Goal: Information Seeking & Learning: Learn about a topic

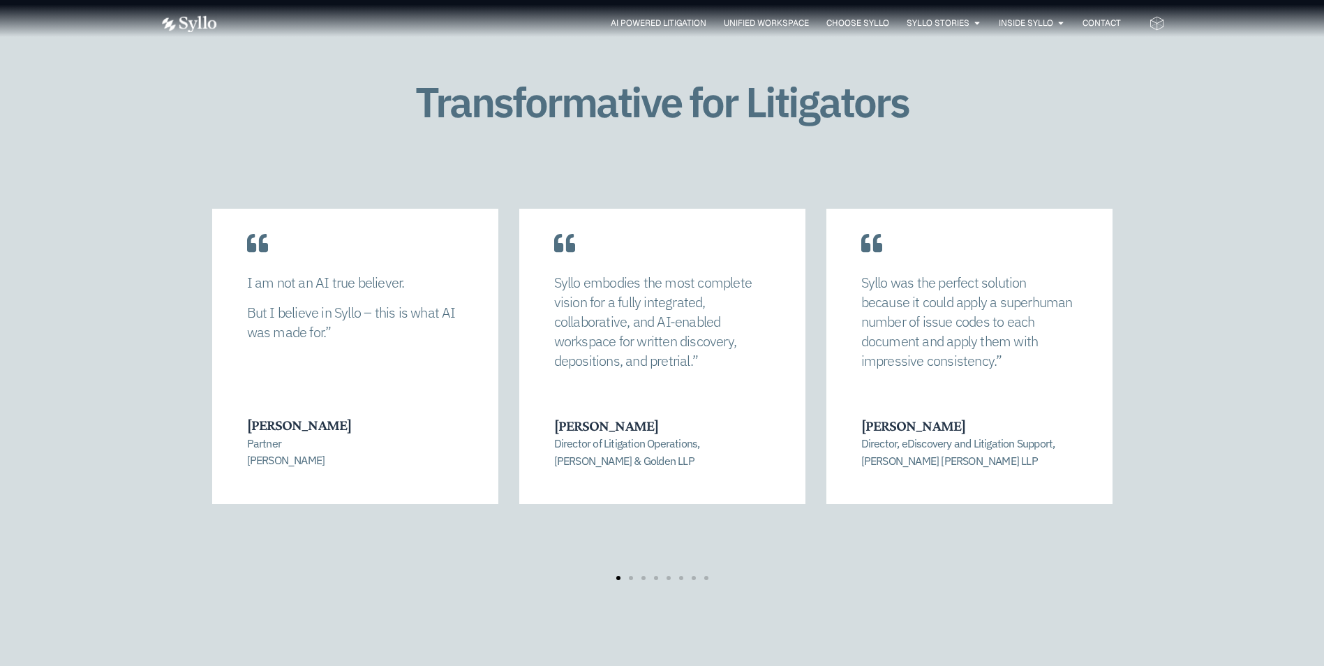
scroll to position [2858, 0]
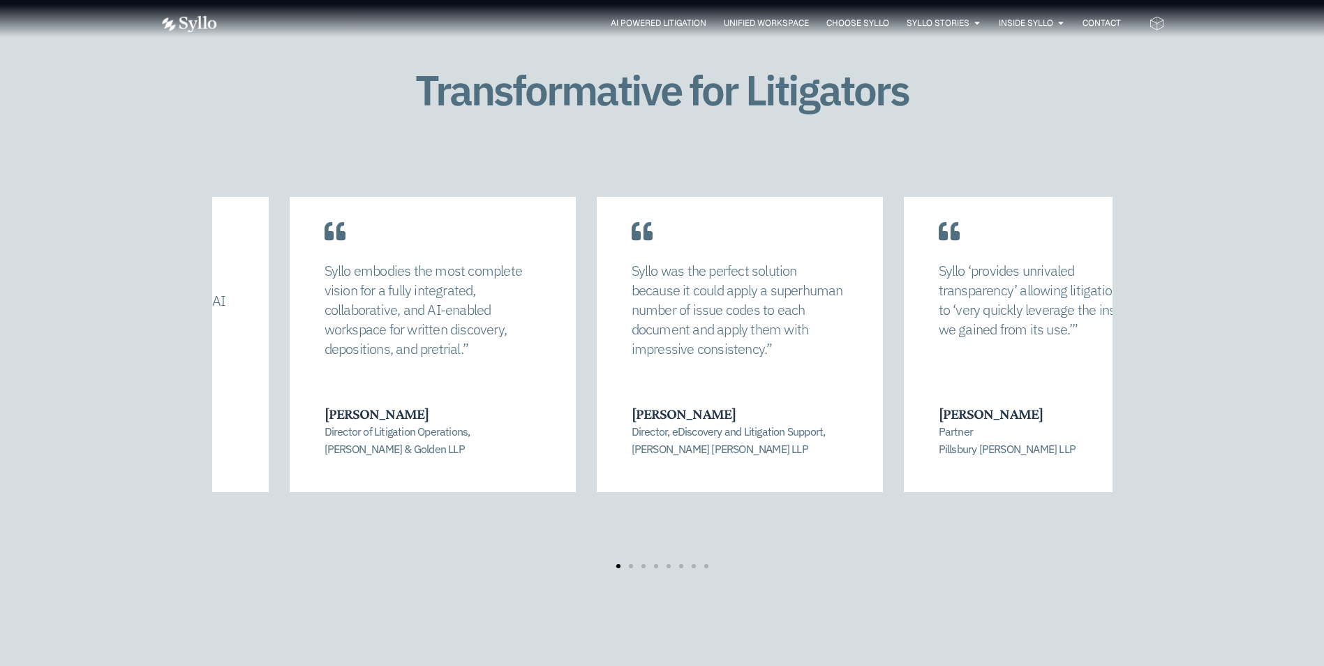
click at [256, 399] on div "I am not an AI true believer. But I believe in Syllo – this is what AI was made…" at bounding box center [126, 331] width 286 height 321
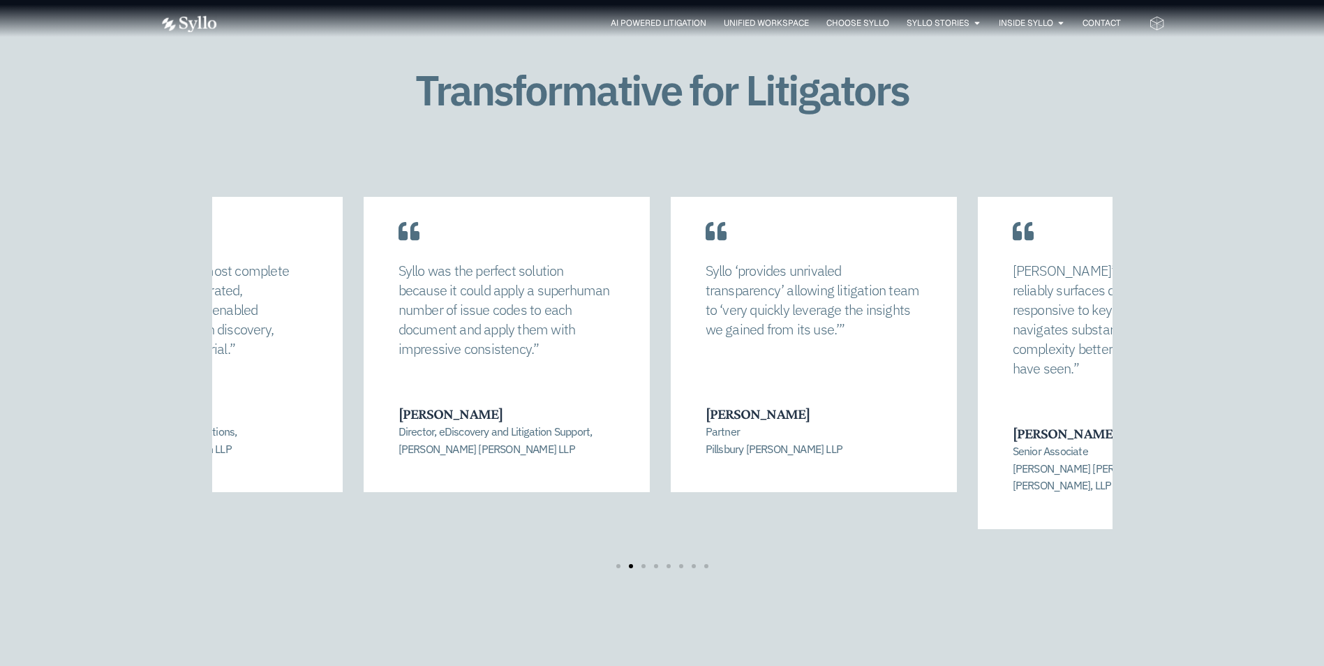
click at [243, 409] on div "Syllo embodies the most complete vision for a fully integrated, collaborative, …" at bounding box center [200, 331] width 286 height 321
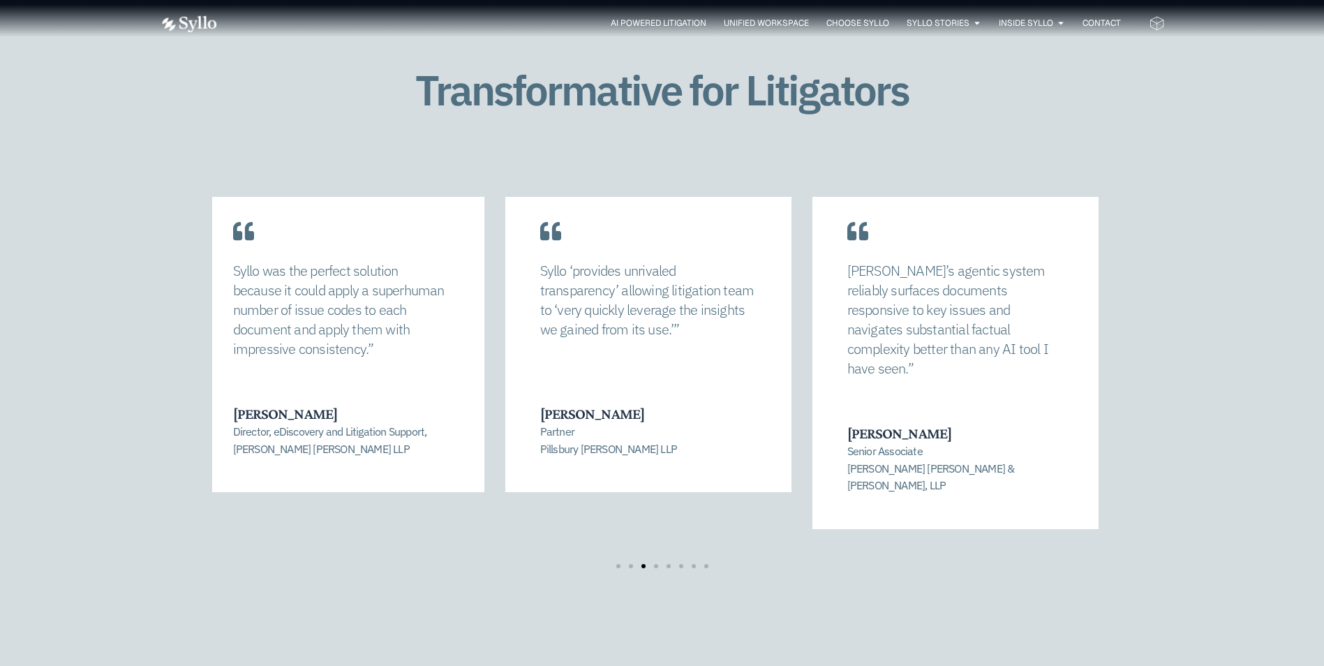
click at [261, 427] on p "Director, eDiscovery and Litigation Support, Nixon Peabody LLP" at bounding box center [340, 440] width 215 height 34
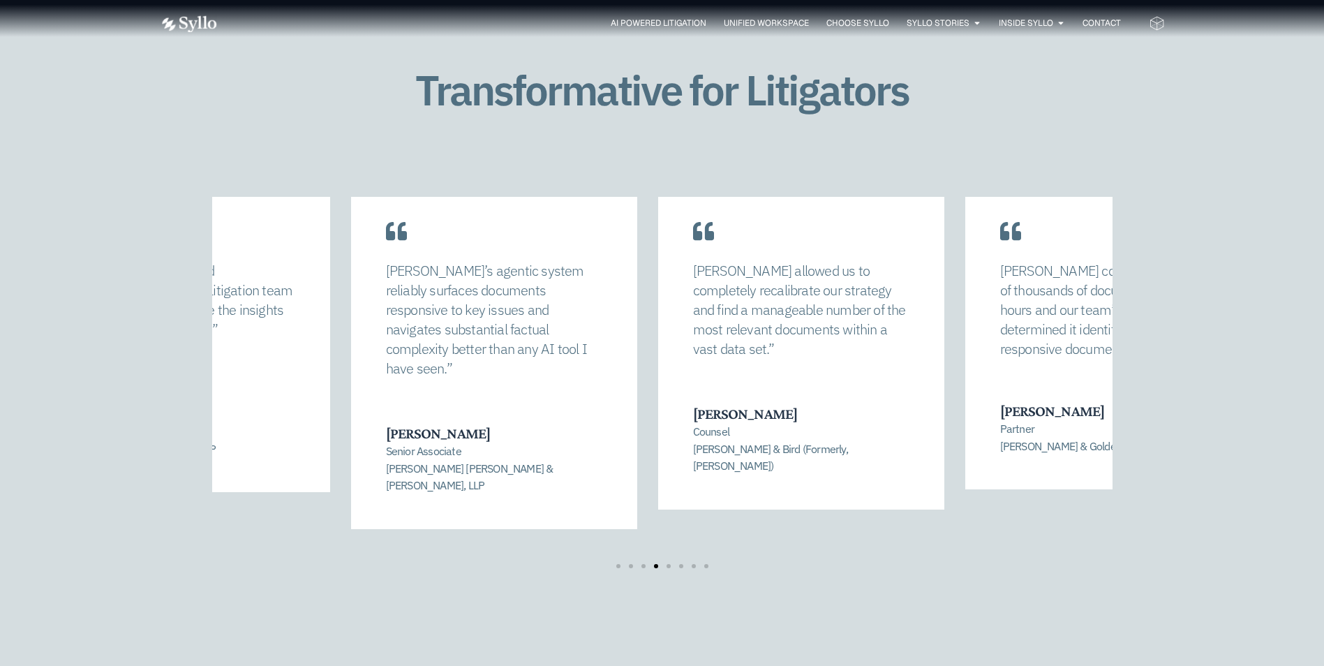
click at [236, 384] on div "Syllo ‘provides unrivaled transparency’ allowing litigation team to ‘very quick…" at bounding box center [187, 331] width 286 height 321
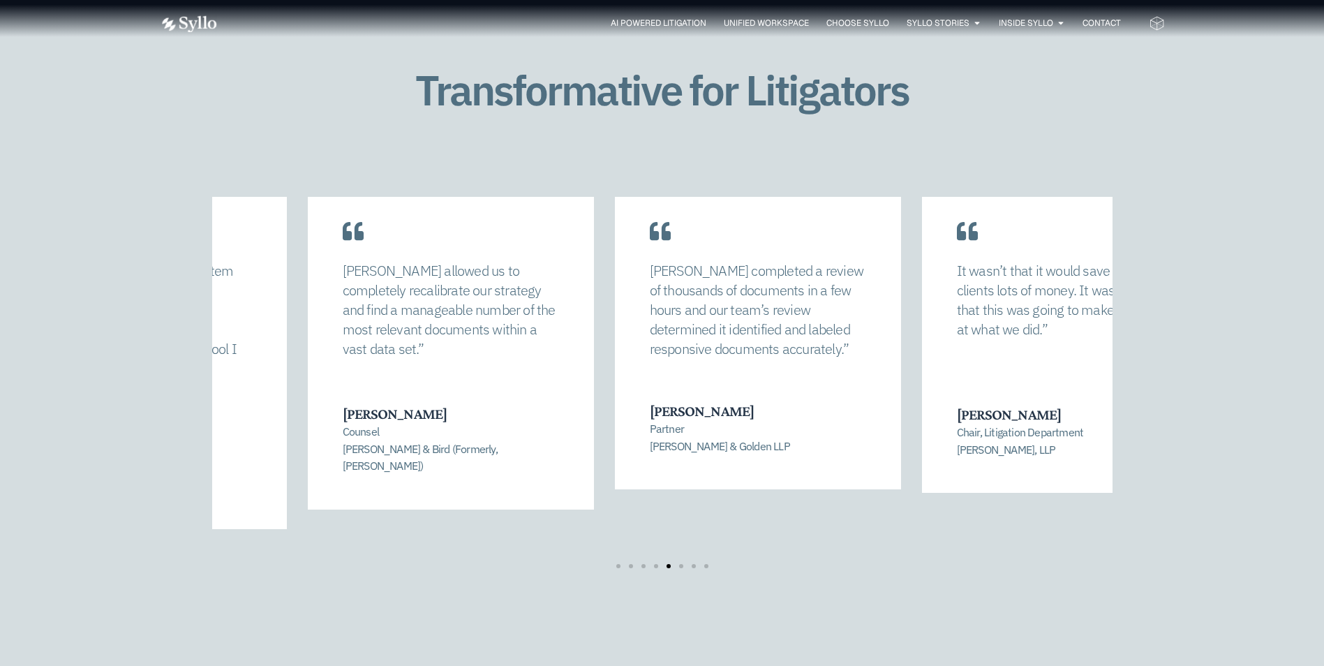
click at [203, 396] on div "Syllo allowed us to completely recalibrate our strategy and find a manageable n…" at bounding box center [662, 382] width 1005 height 371
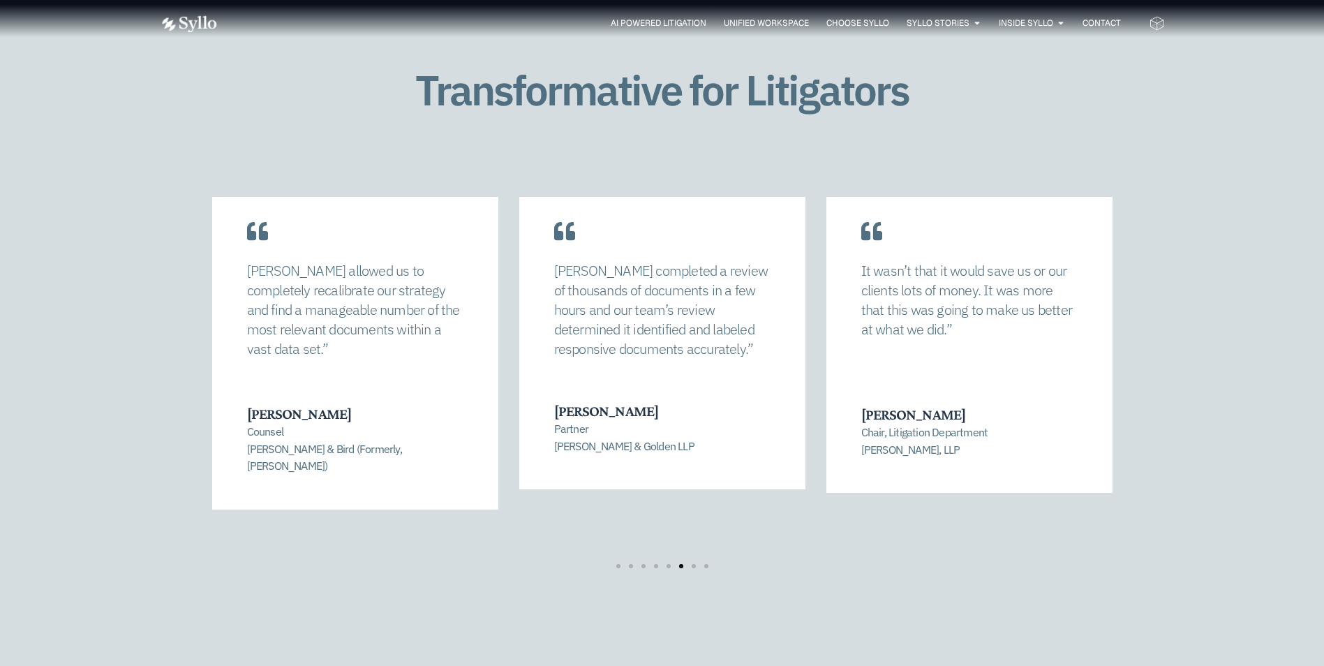
click at [53, 421] on div "Transformative for Litigators Syllo allowed us to completely recalibrate our st…" at bounding box center [662, 331] width 1324 height 696
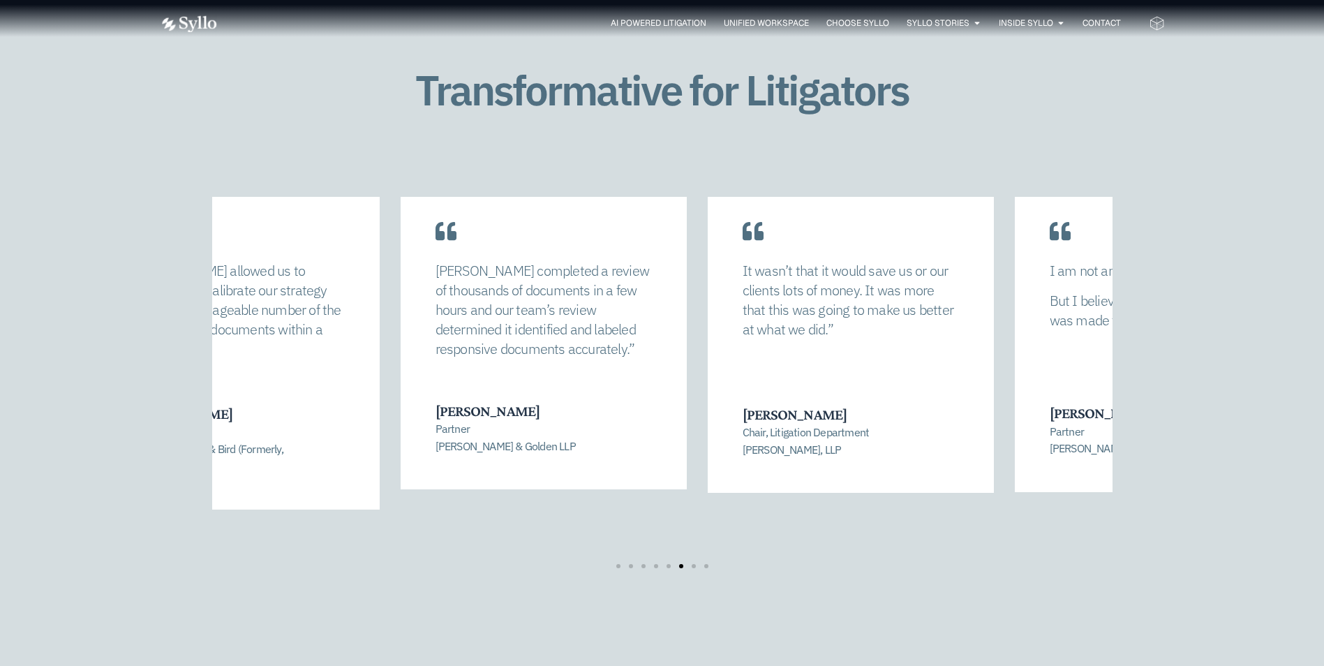
click at [454, 415] on h3 "Melissa Lardo Stewart" at bounding box center [542, 411] width 215 height 18
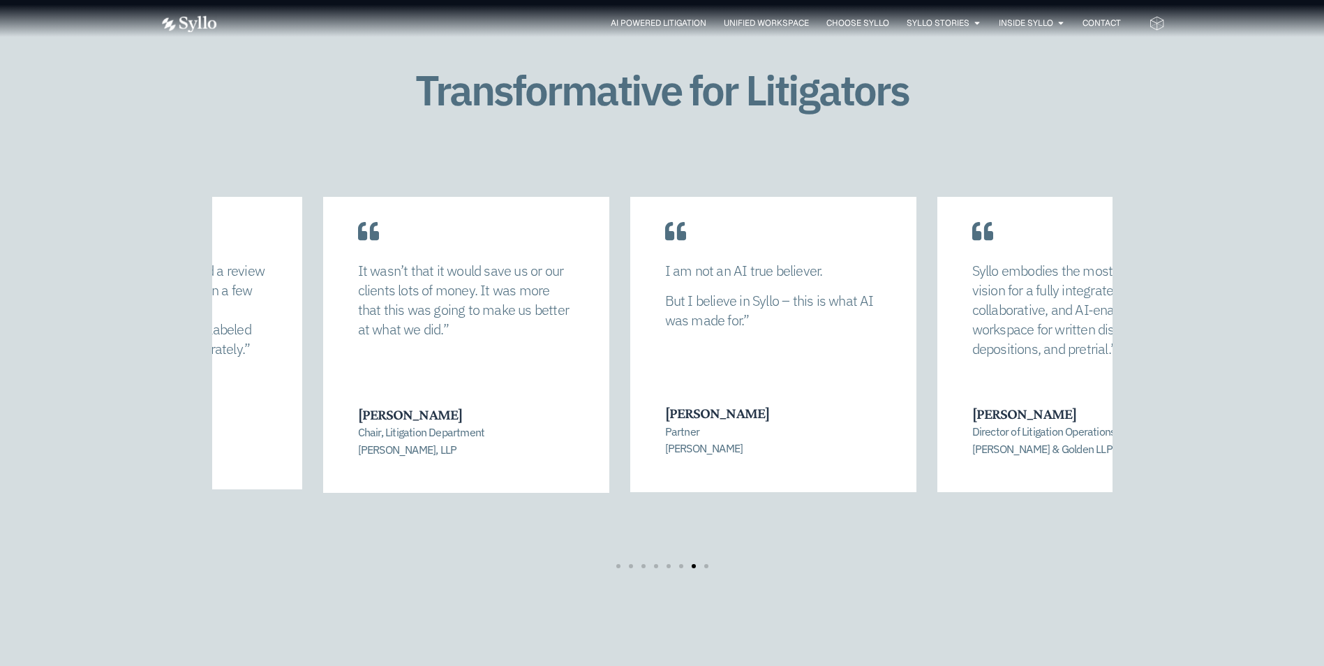
click at [394, 441] on div "It wasn’t that it would save us or our clients lots of money. It was more that …" at bounding box center [466, 332] width 286 height 322
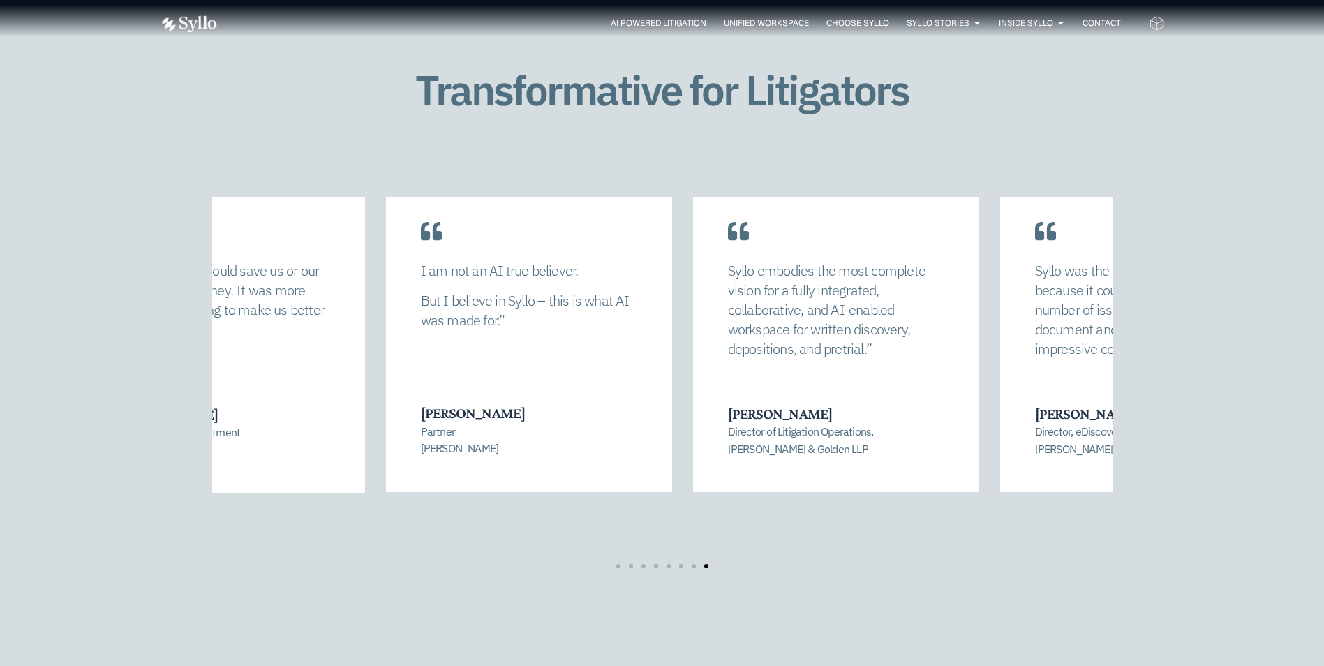
click at [489, 439] on div "I am not an AI true believer. But I believe in Syllo – this is what AI was made…" at bounding box center [529, 331] width 286 height 321
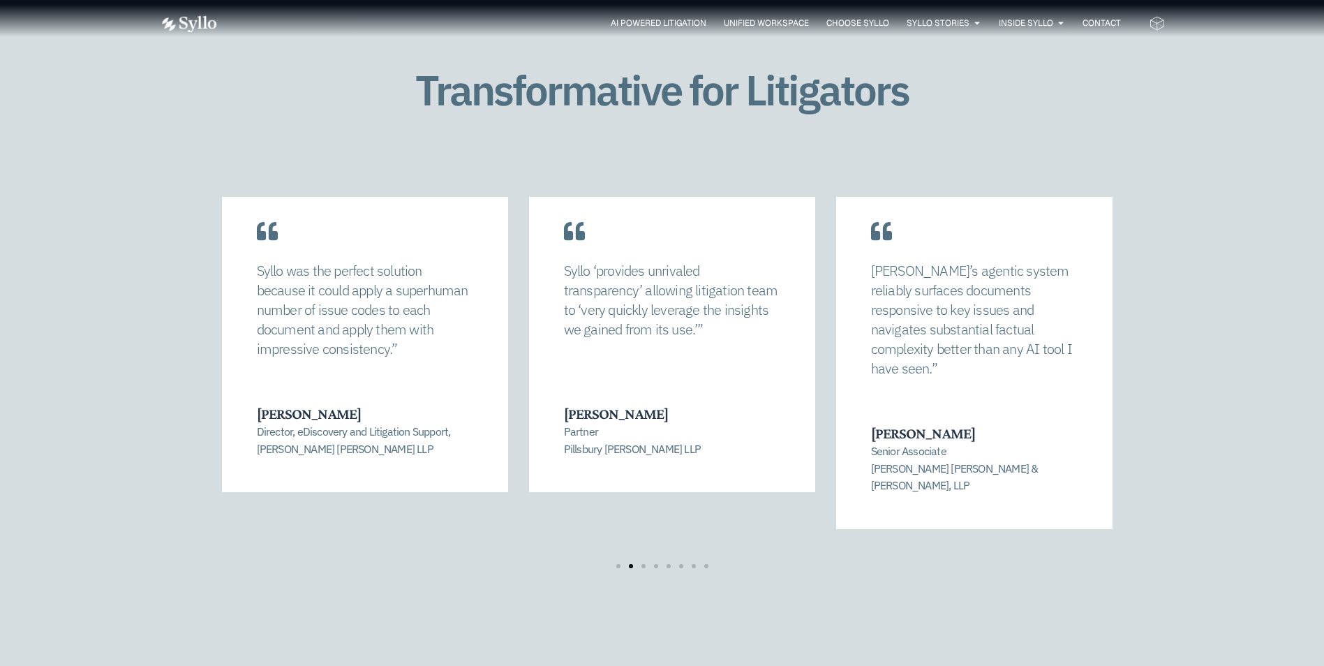
click at [305, 440] on div "Syllo was the perfect solution because it could apply a superhuman number of is…" at bounding box center [365, 331] width 286 height 321
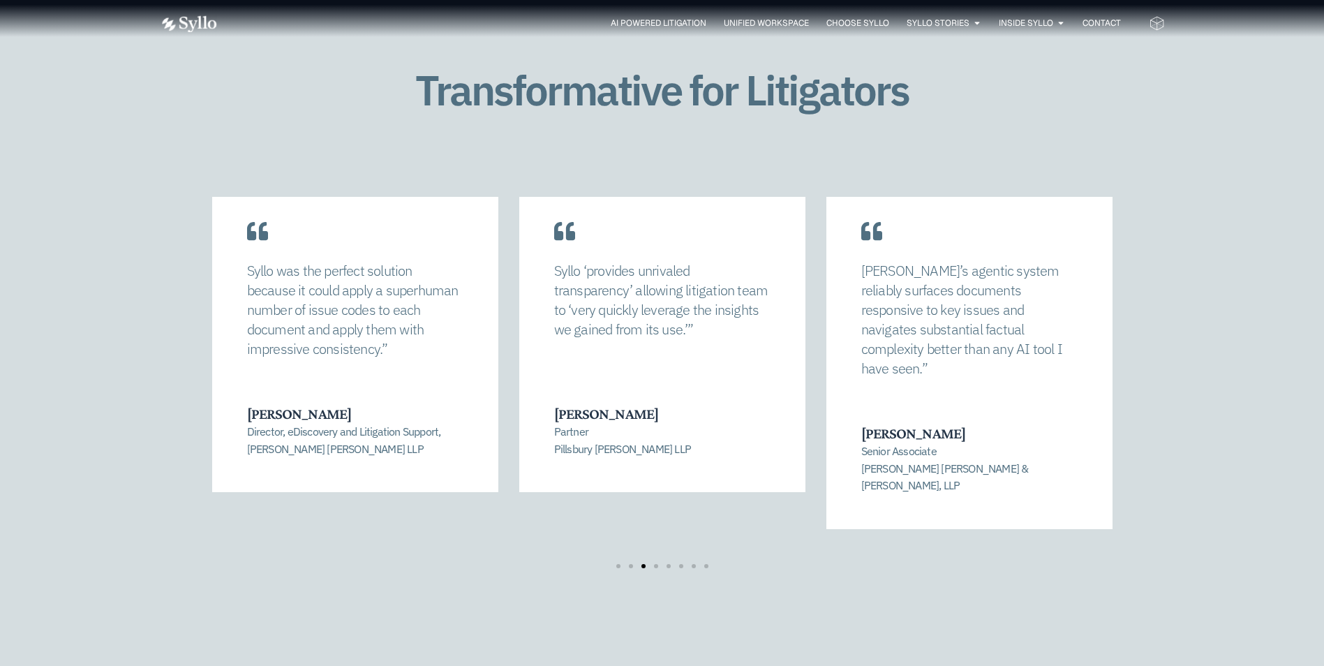
click at [554, 410] on div "David Stanton Partner Pillsbury Winthrop Shaw Pittman LLP" at bounding box center [661, 431] width 215 height 53
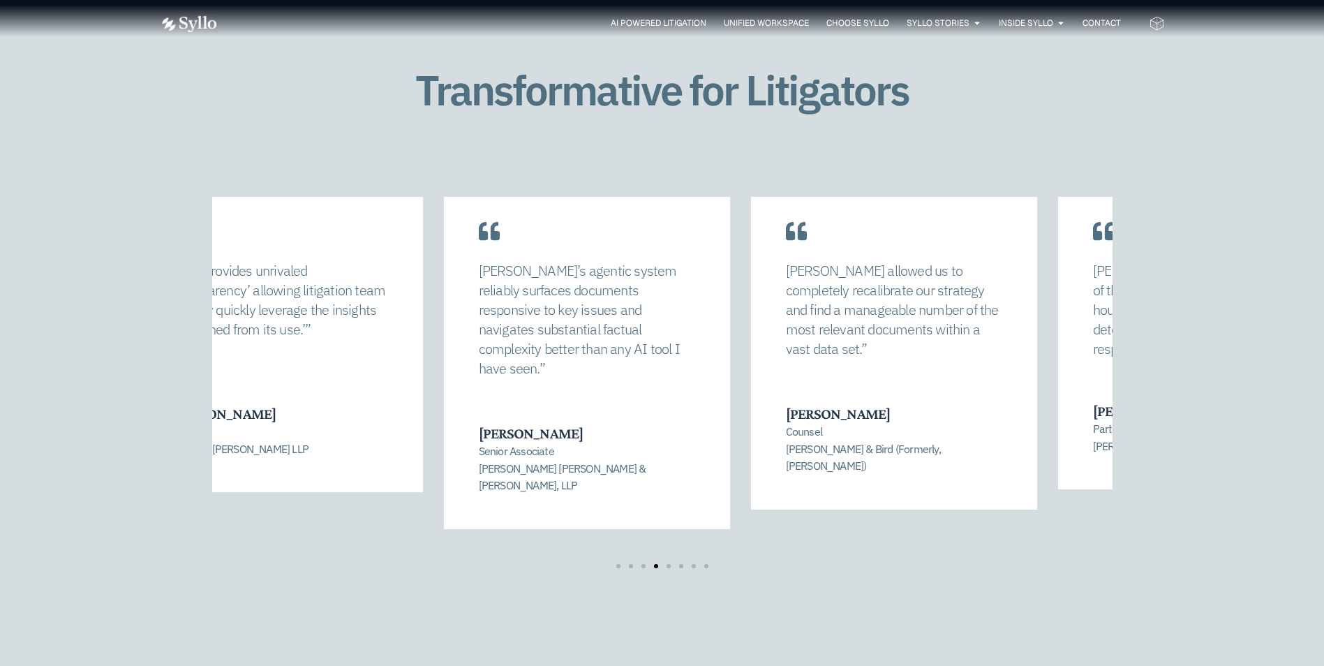
click at [444, 398] on div "Syllo’s agentic system reliably surfaces documents responsive to key issues and…" at bounding box center [587, 350] width 286 height 358
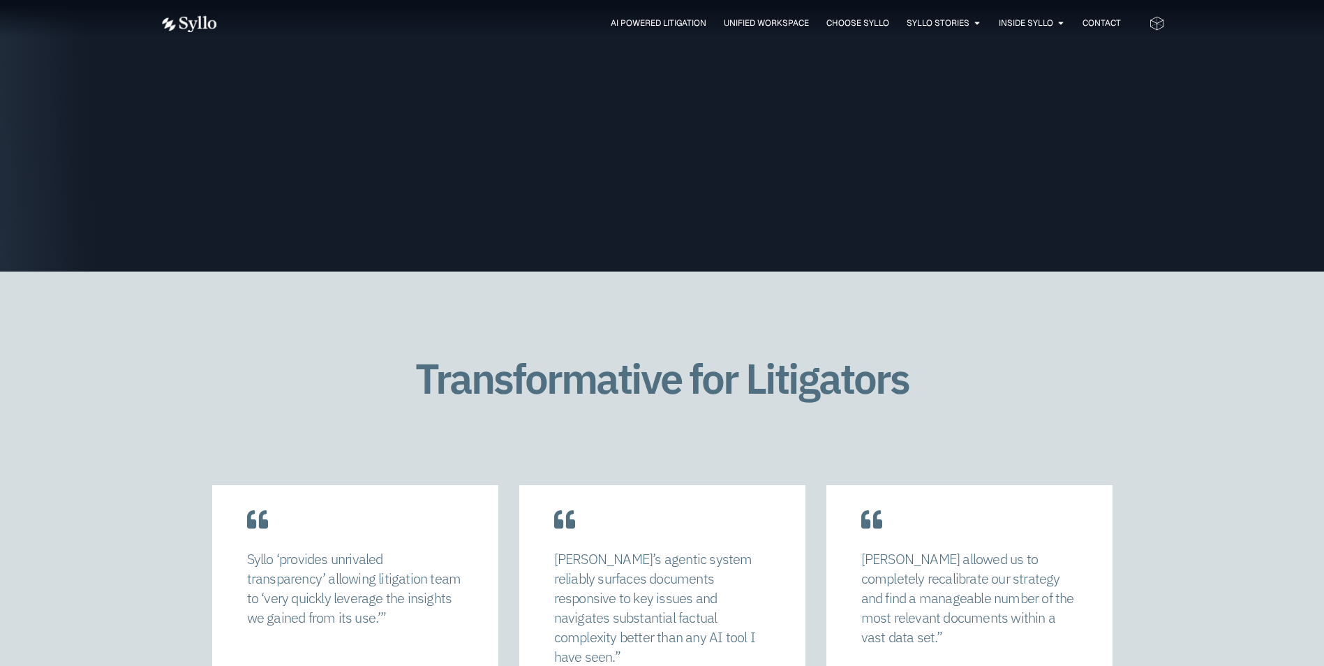
scroll to position [2550, 0]
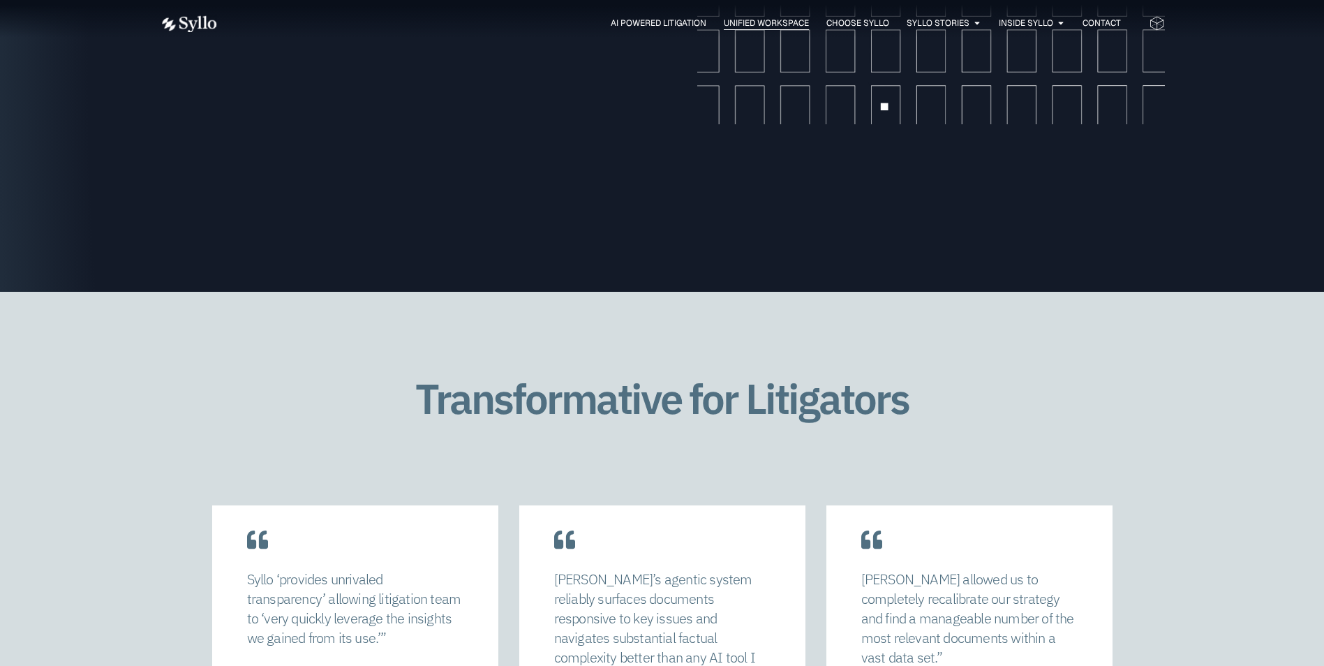
click at [752, 19] on span "Unified Workspace" at bounding box center [766, 23] width 85 height 13
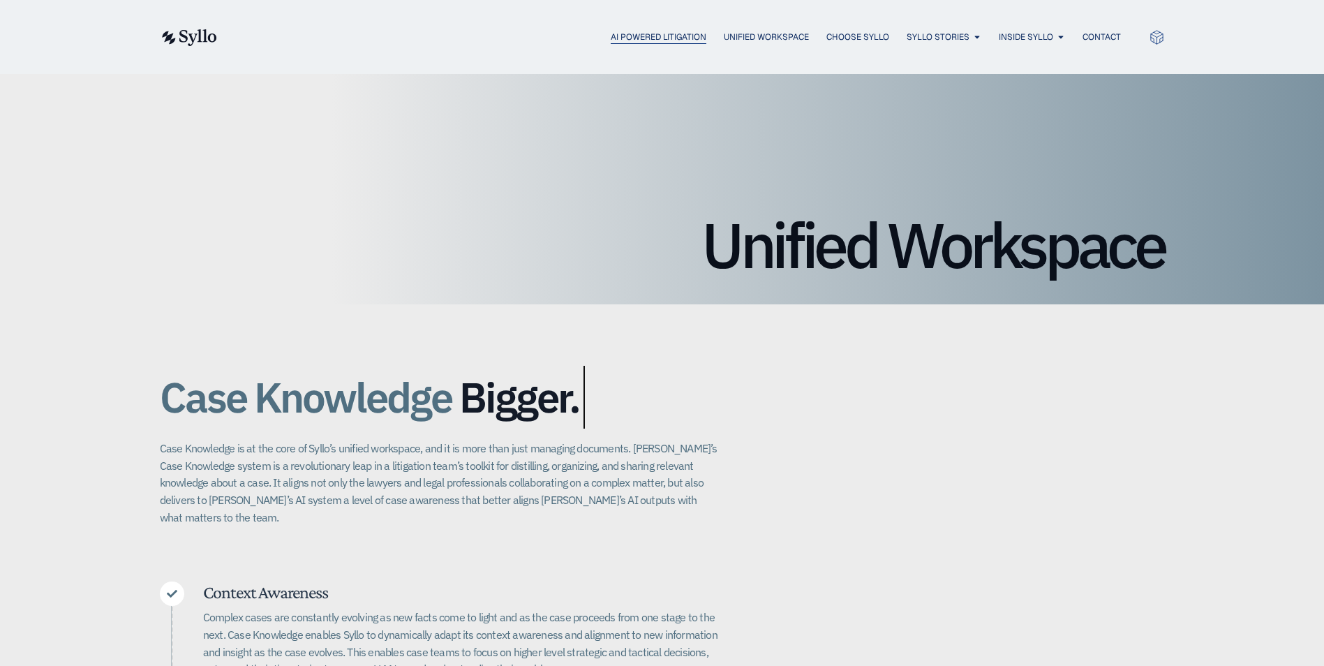
click at [632, 36] on span "AI Powered Litigation" at bounding box center [659, 37] width 96 height 13
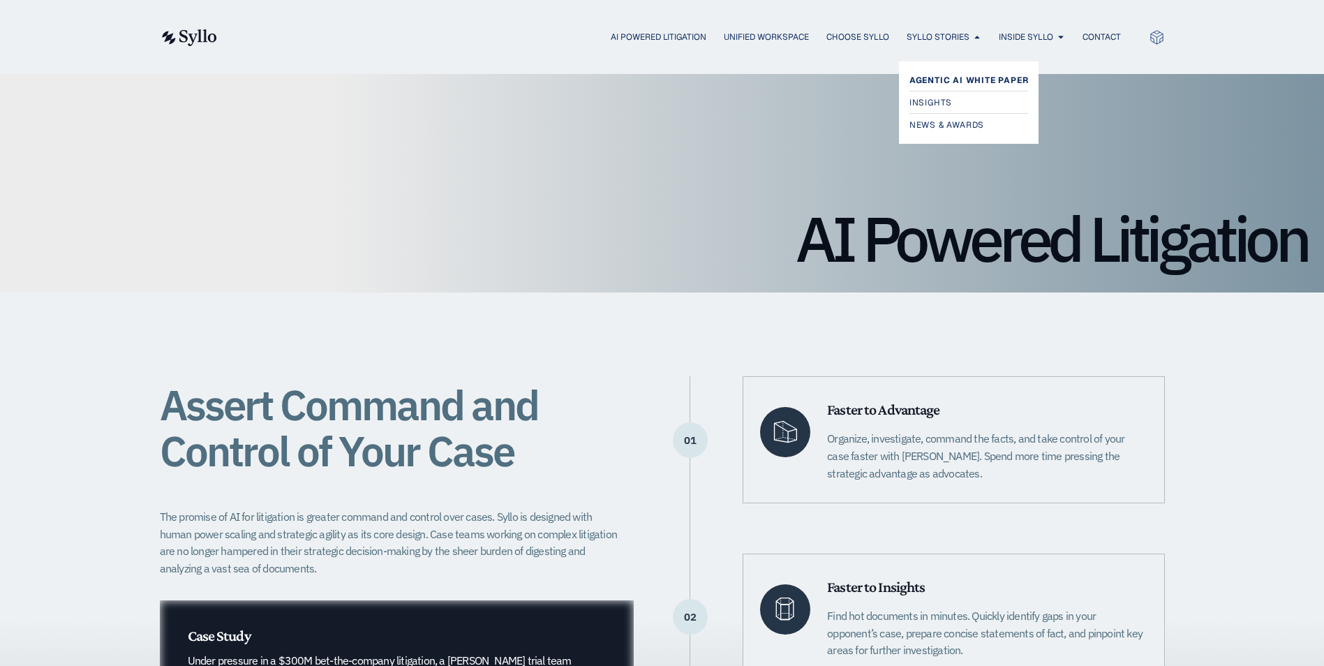
click at [967, 78] on span "Agentic AI White Paper" at bounding box center [968, 80] width 119 height 17
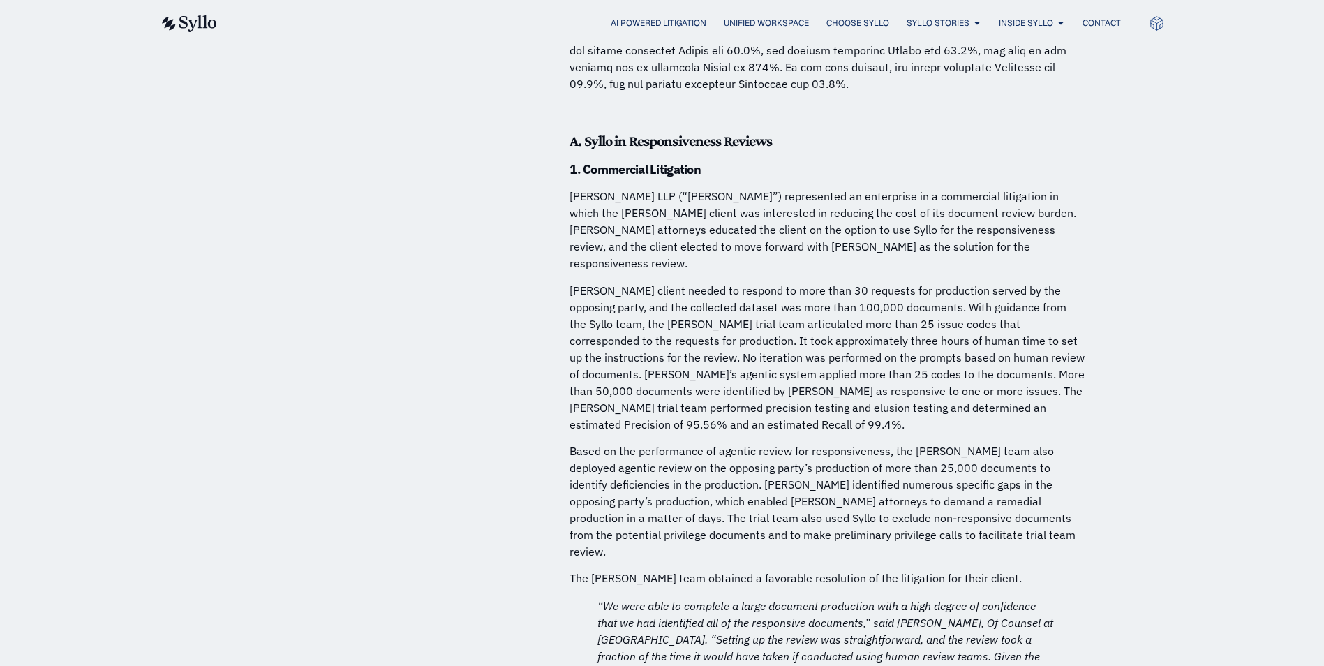
scroll to position [4355, 0]
click at [699, 303] on p "[PERSON_NAME] client needed to respond to more than 30 requests for production …" at bounding box center [827, 358] width 516 height 151
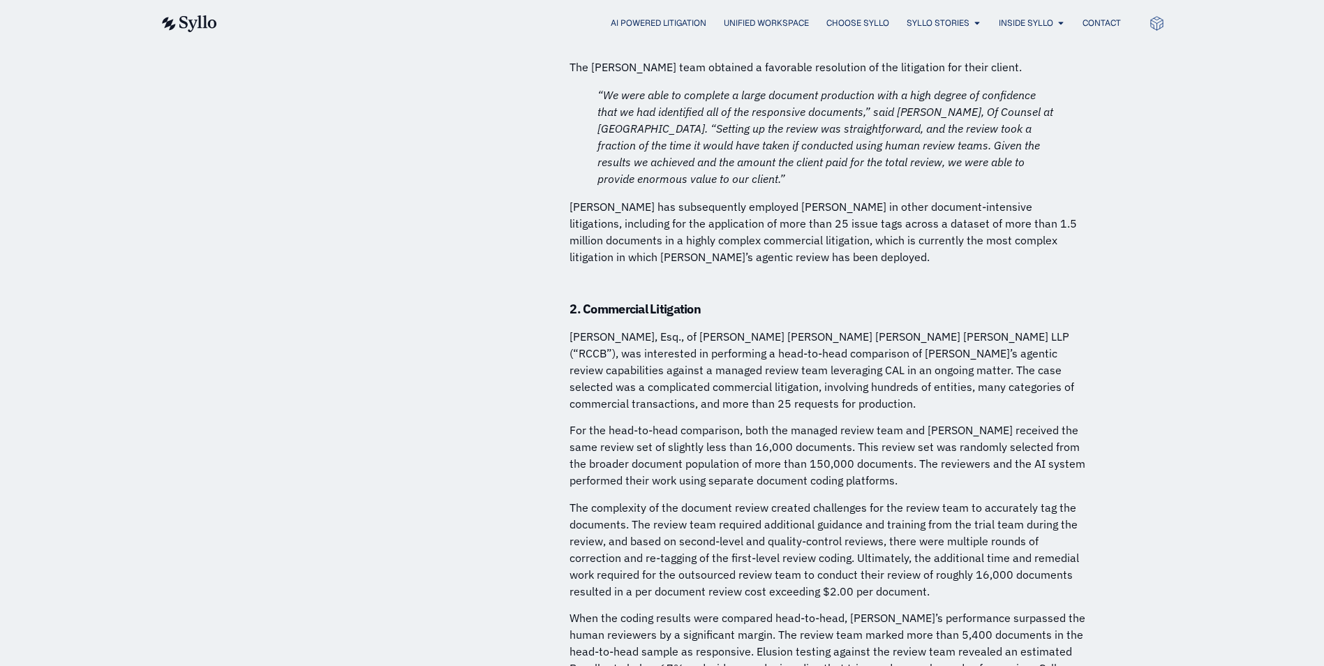
scroll to position [4870, 0]
